Goal: Transaction & Acquisition: Purchase product/service

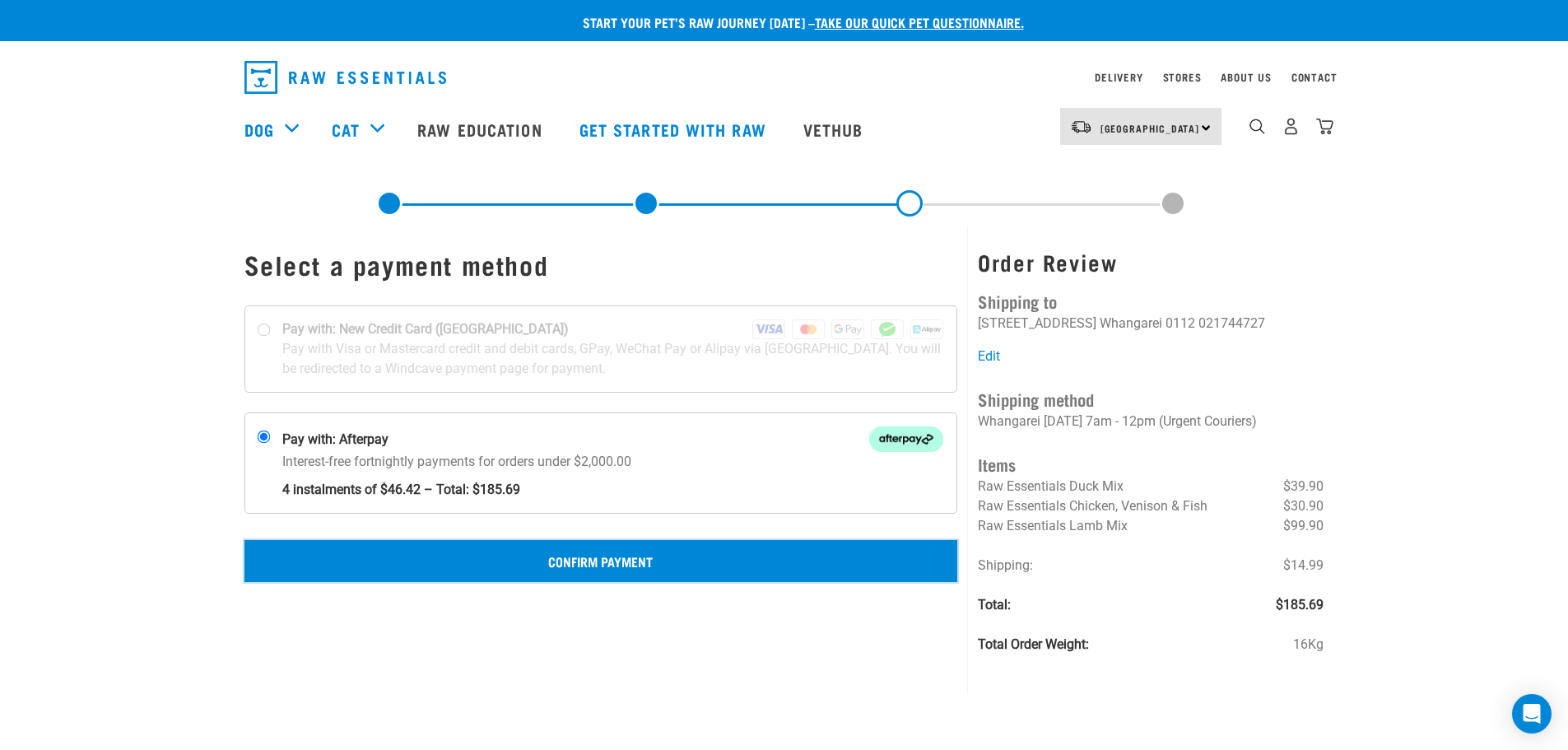
click at [619, 567] on button "Confirm Payment" at bounding box center [601, 560] width 714 height 41
click at [655, 559] on button "Continue to Afterpay" at bounding box center [601, 560] width 714 height 41
click at [731, 553] on button "Confirm Payment" at bounding box center [601, 560] width 714 height 41
